Goal: Transaction & Acquisition: Purchase product/service

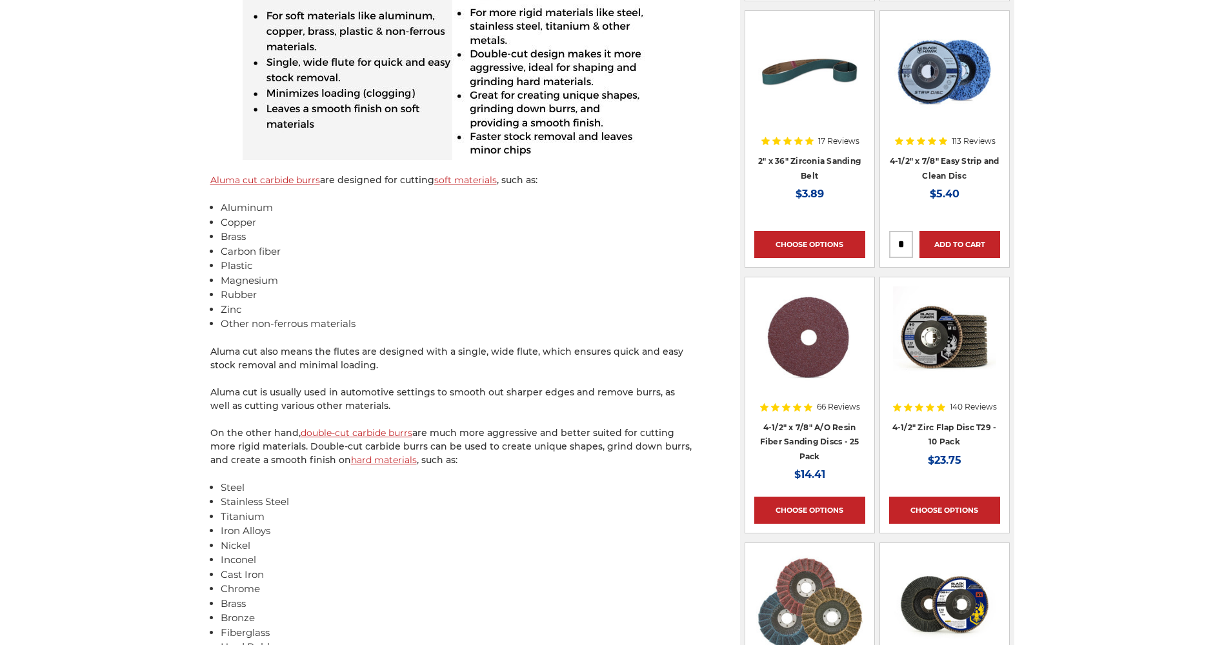
scroll to position [1162, 0]
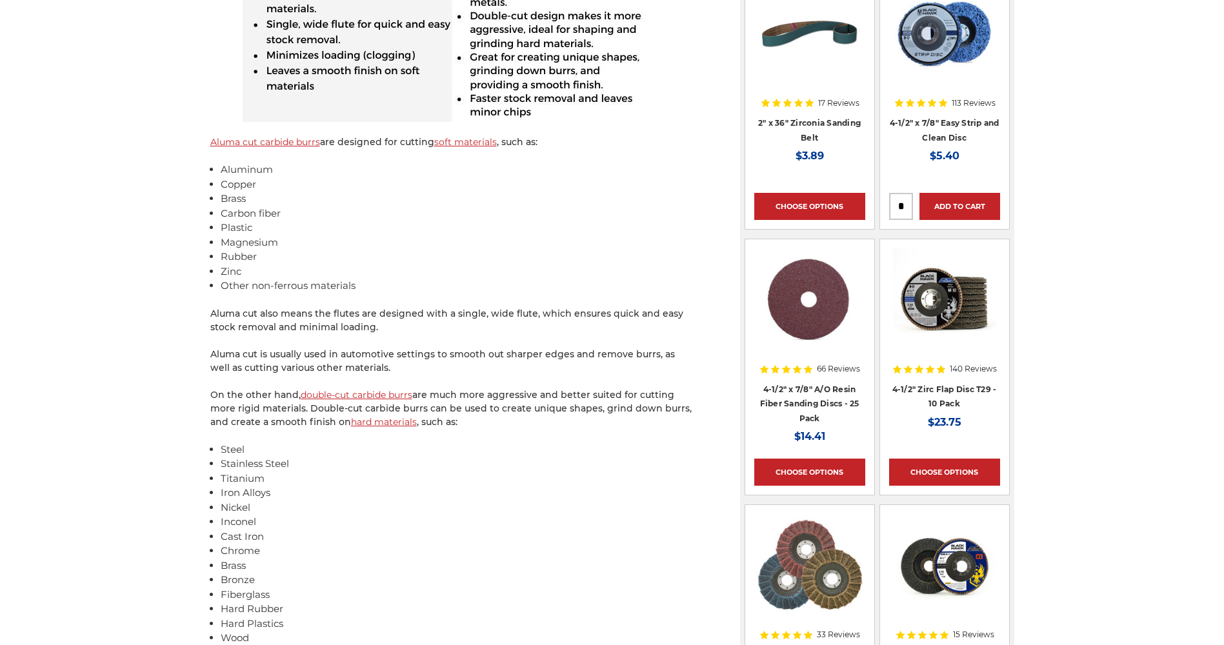
click at [376, 398] on link "double-cut carbide burrs" at bounding box center [357, 395] width 112 height 12
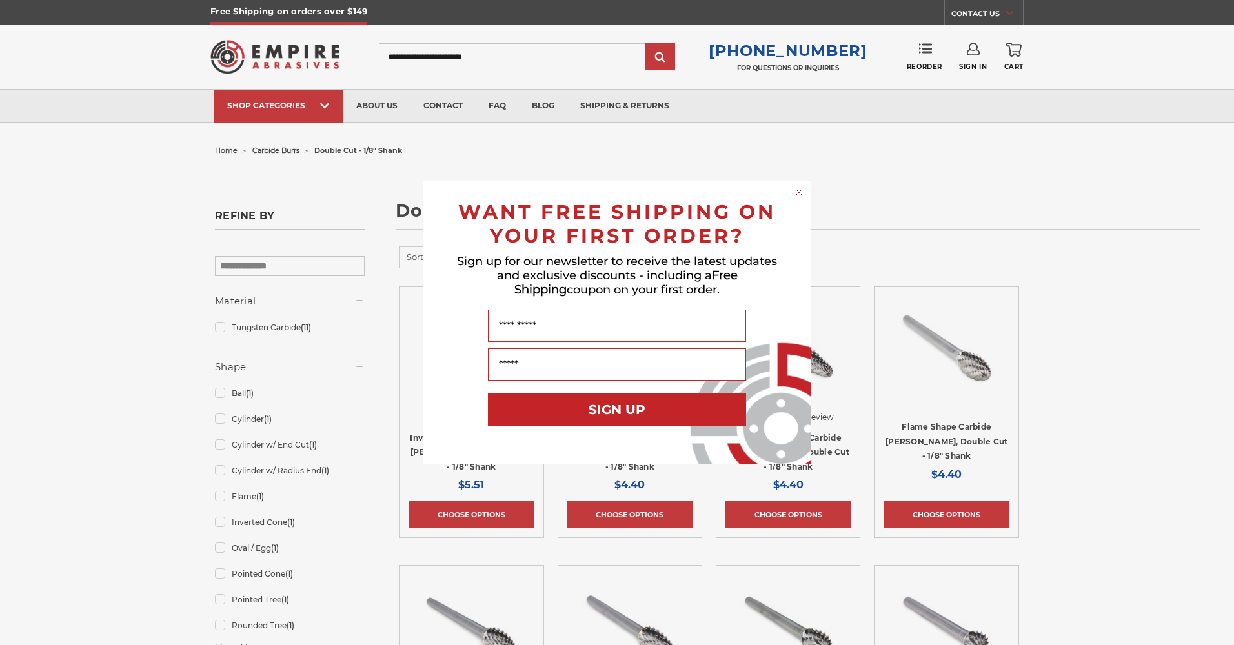
click at [1157, 321] on div "Close dialog WANT FREE SHIPPING ON YOUR FIRST ORDER? Sign up for our newsletter…" at bounding box center [617, 322] width 1234 height 645
click at [800, 189] on circle "Close dialog" at bounding box center [799, 192] width 12 height 12
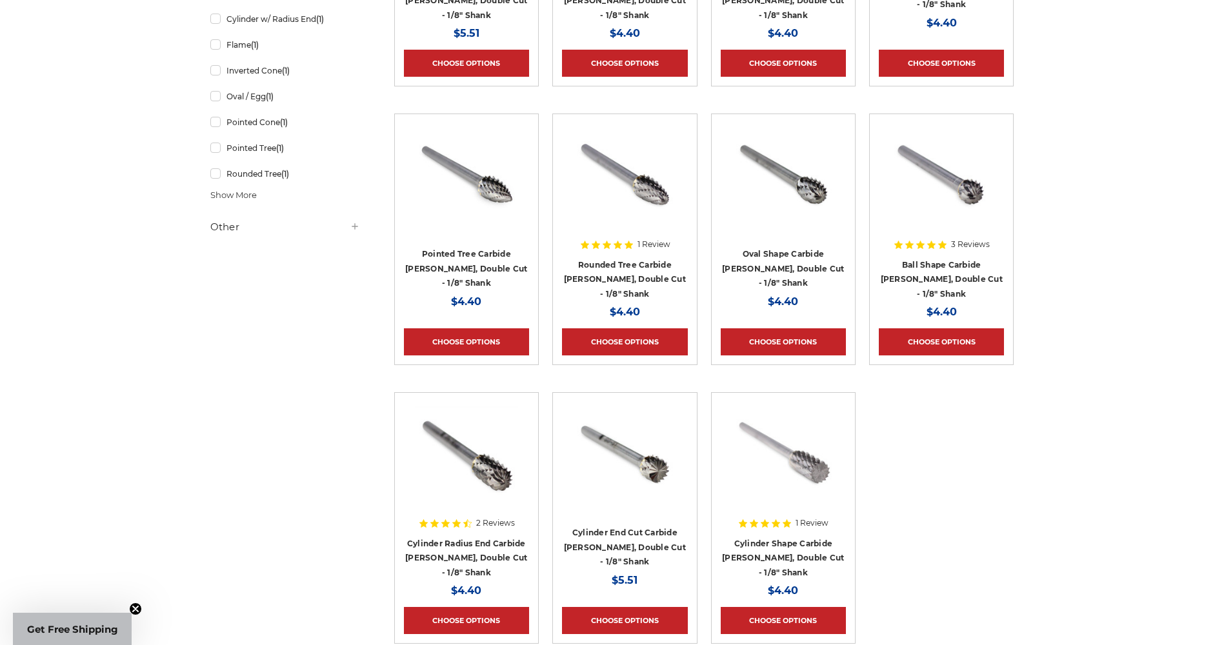
scroll to position [129, 0]
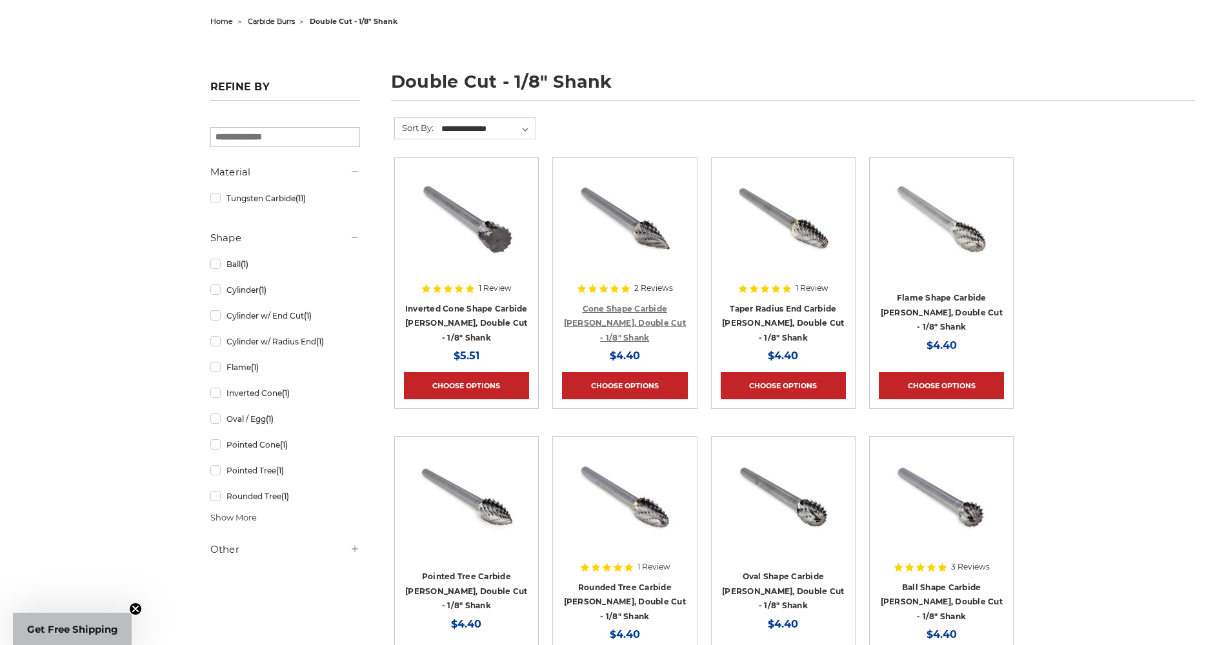
click at [620, 311] on link "Cone Shape Carbide [PERSON_NAME], Double Cut - 1/8" Shank" at bounding box center [625, 323] width 122 height 39
